Goal: Ask a question

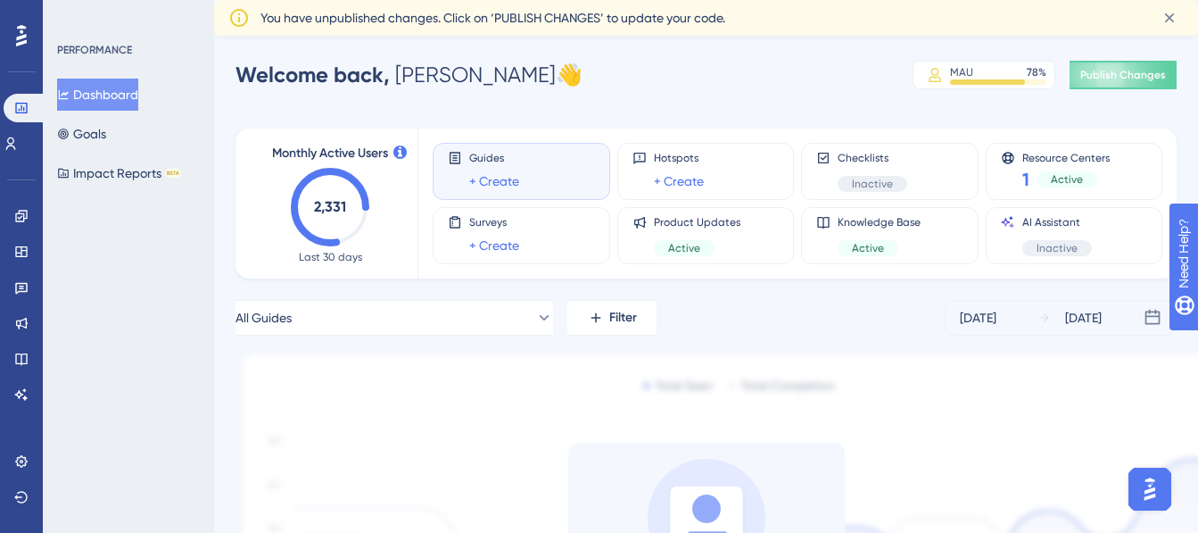
click at [1155, 499] on img "Open AI Assistant Launcher" at bounding box center [1150, 489] width 32 height 32
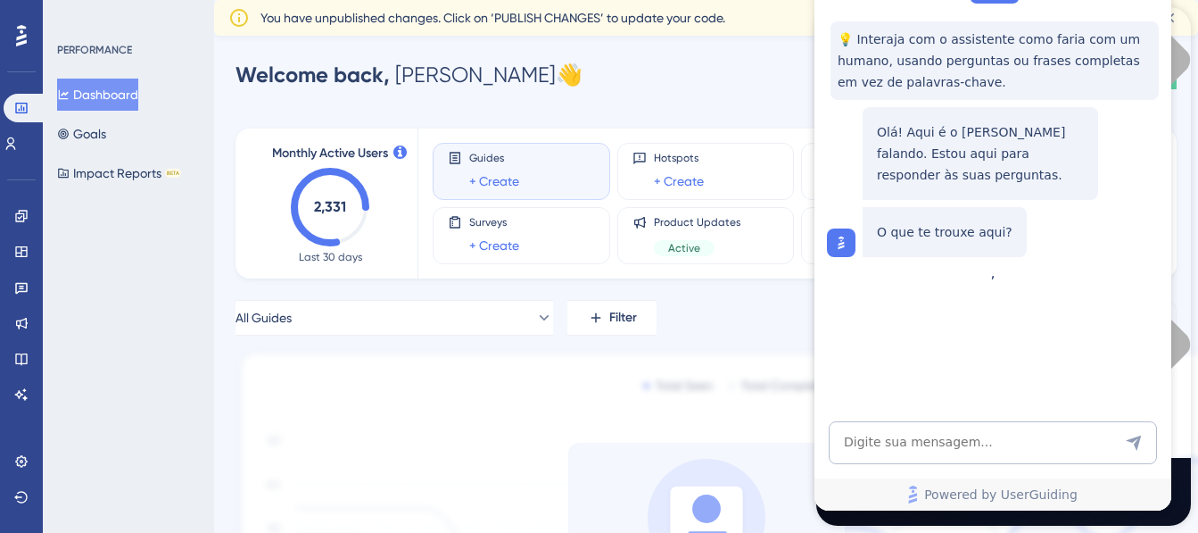
click at [714, 435] on img at bounding box center [735, 538] width 999 height 376
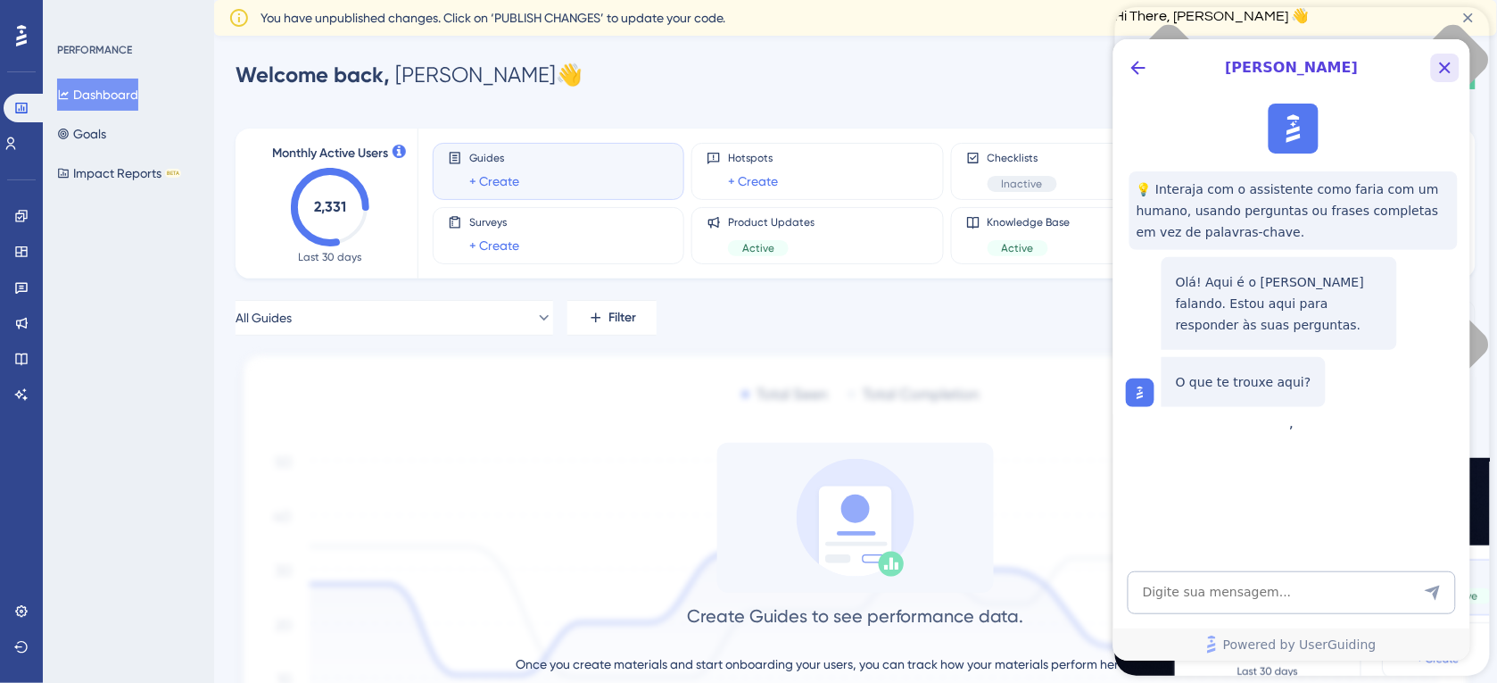
click at [1197, 63] on icon "Close Button" at bounding box center [1444, 66] width 21 height 21
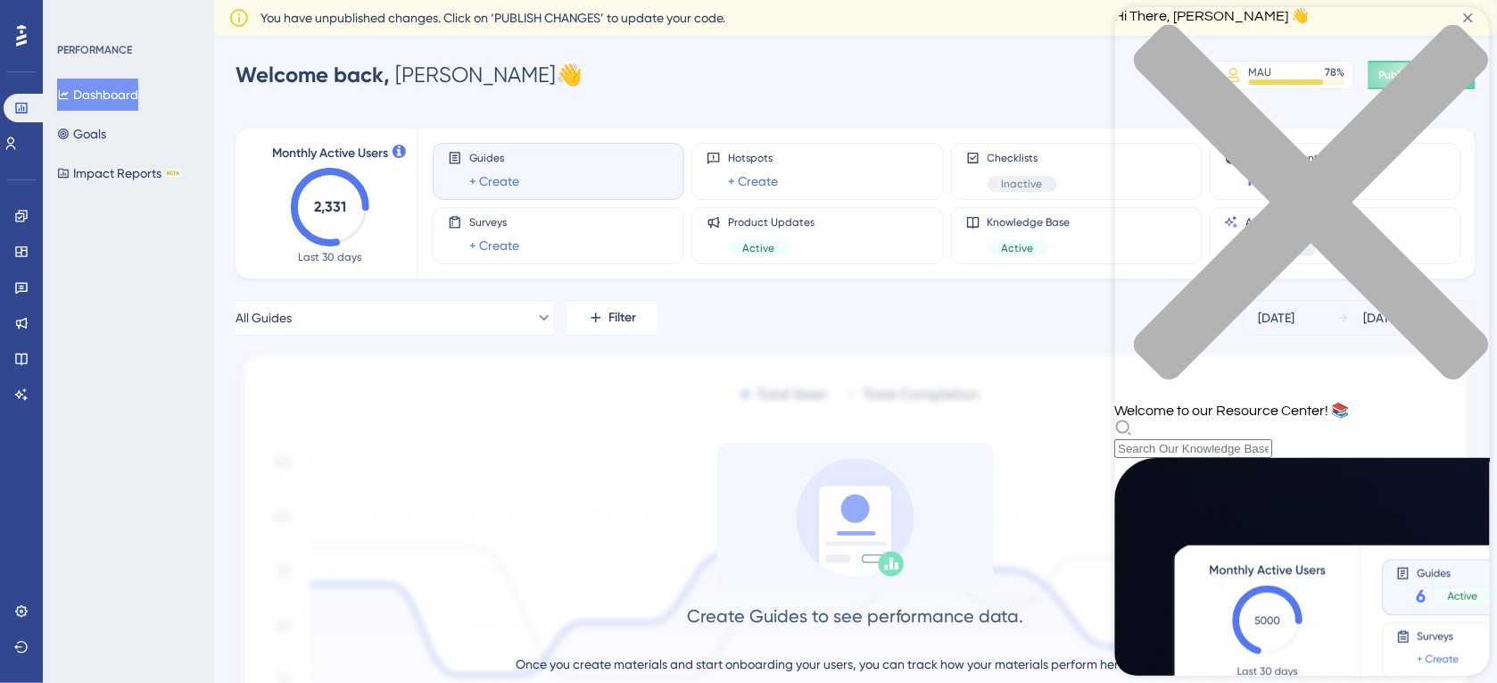
scroll to position [297, 0]
drag, startPoint x: 792, startPoint y: 81, endPoint x: 962, endPoint y: 49, distance: 172.5
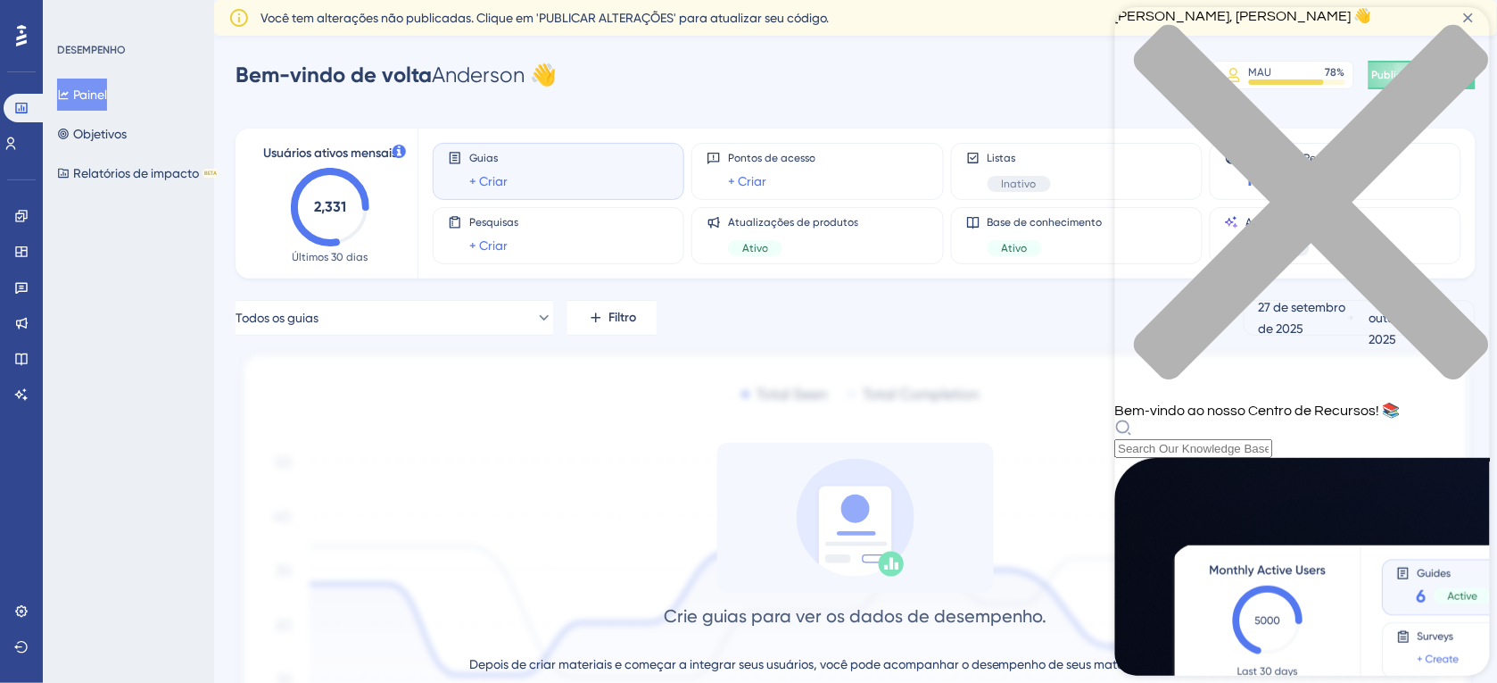
click at [1197, 34] on icon "close resource center" at bounding box center [1301, 211] width 375 height 375
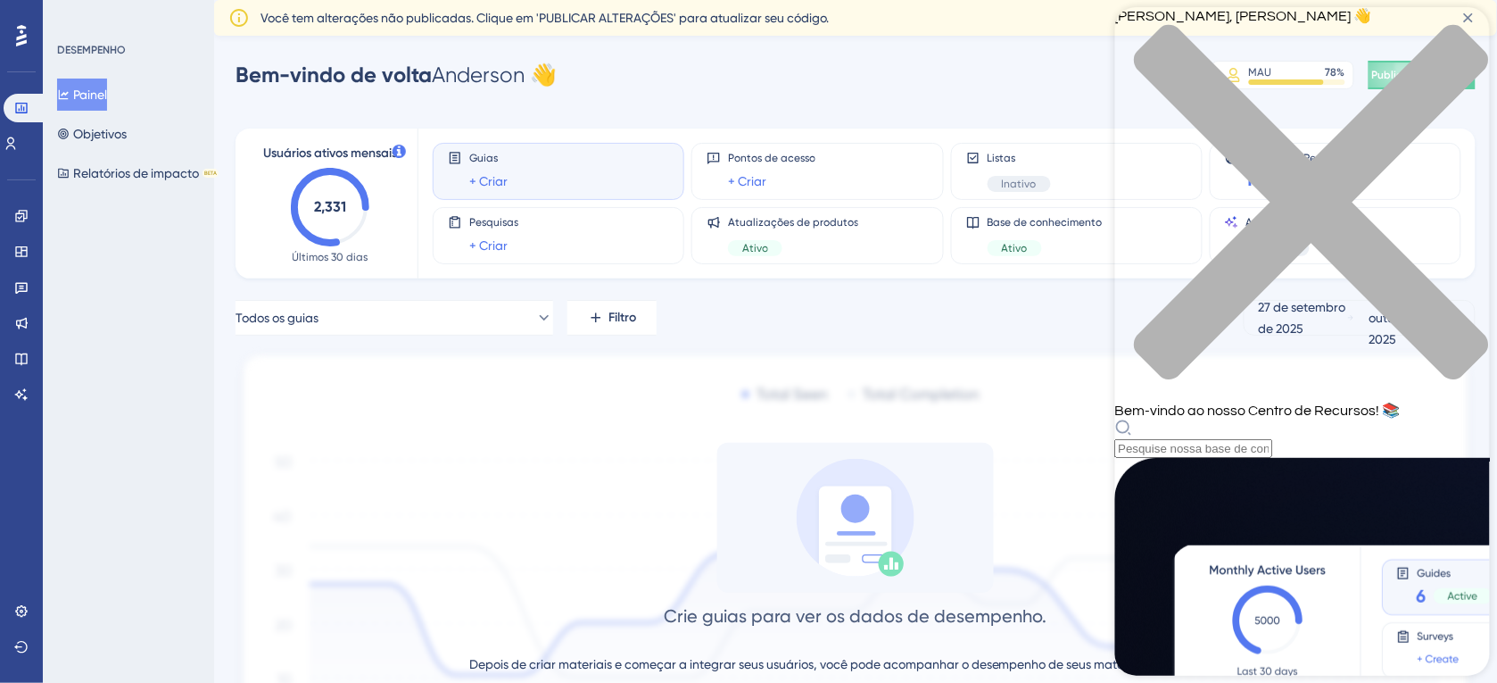
scroll to position [594, 0]
drag, startPoint x: 1462, startPoint y: 34, endPoint x: 1145, endPoint y: 111, distance: 326.8
click at [1197, 32] on icon "fechar centro de recursos" at bounding box center [1301, 211] width 375 height 375
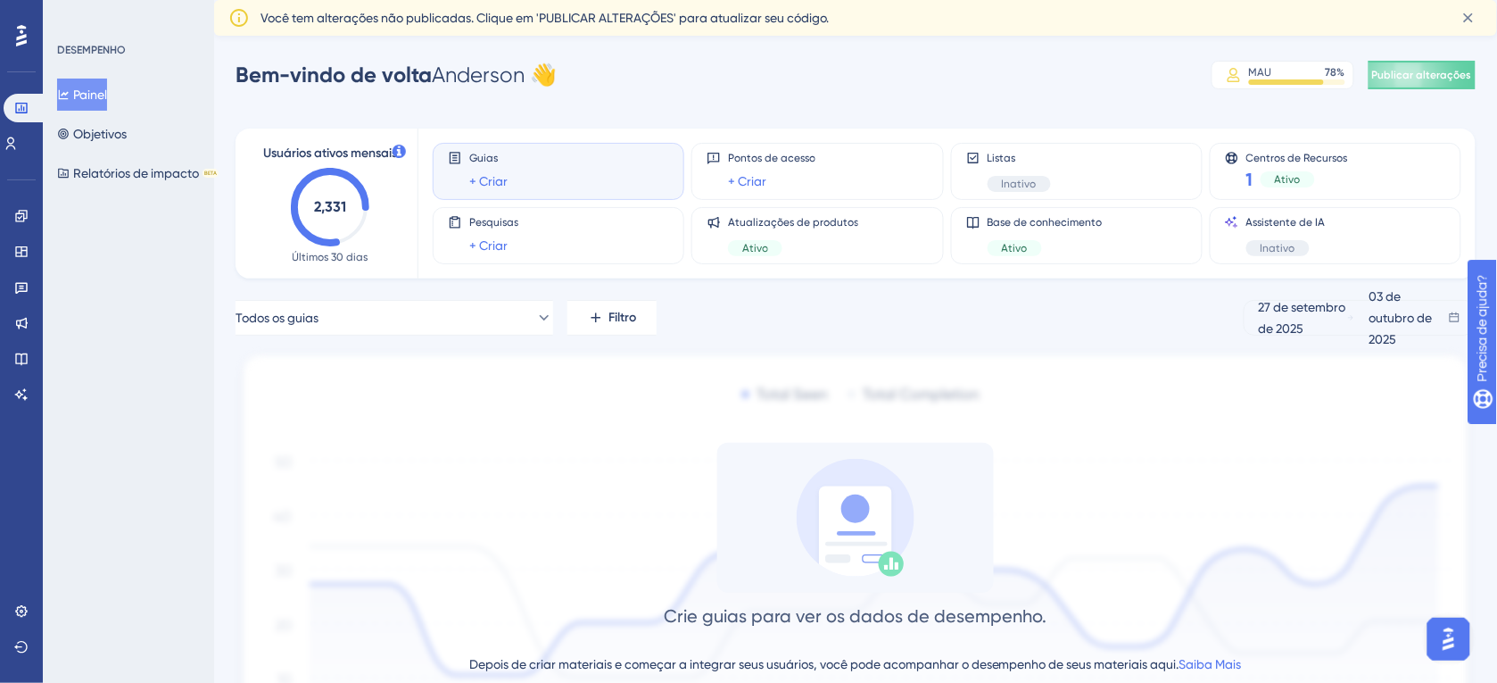
click at [1197, 532] on img "Open AI Assistant Launcher" at bounding box center [1448, 638] width 32 height 32
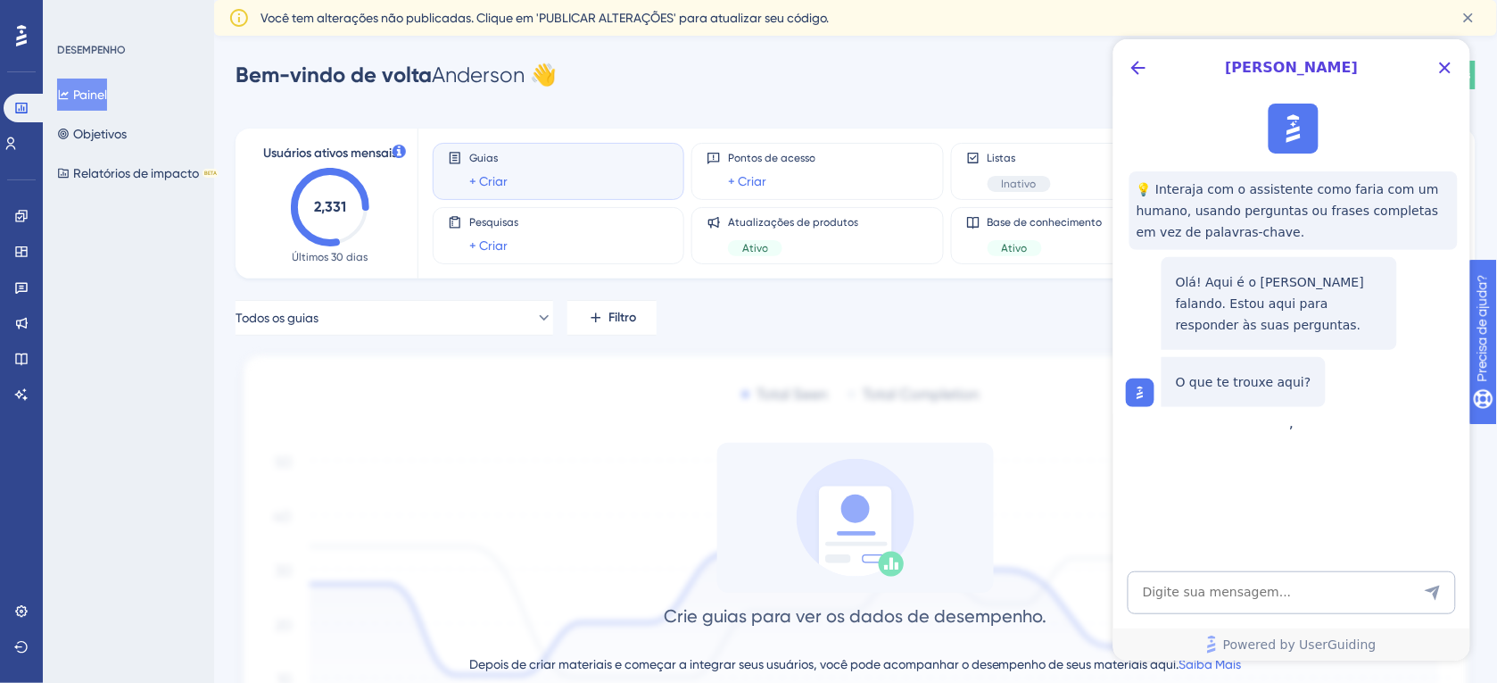
scroll to position [0, 0]
drag, startPoint x: 1445, startPoint y: 77, endPoint x: 1422, endPoint y: 95, distance: 29.3
click at [1197, 74] on icon "Close Button" at bounding box center [1444, 66] width 21 height 21
